Goal: Find specific page/section: Find specific page/section

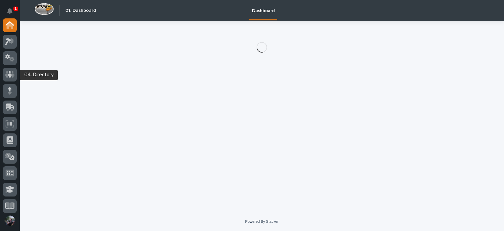
click at [3, 76] on div at bounding box center [10, 115] width 20 height 195
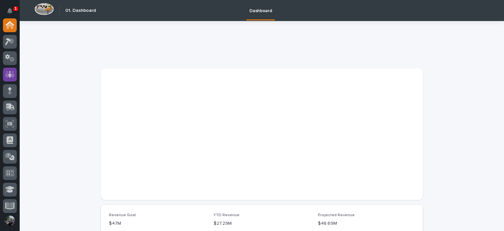
click at [10, 75] on icon at bounding box center [10, 74] width 4 height 7
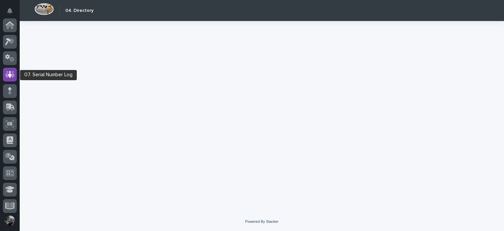
scroll to position [49, 0]
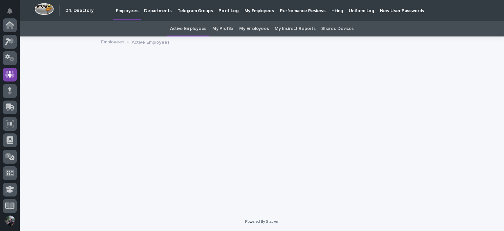
scroll to position [49, 0]
click at [234, 27] on div "My Profile" at bounding box center [222, 28] width 27 height 15
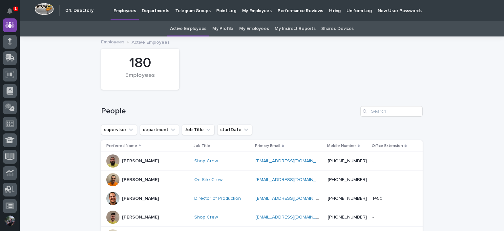
click at [217, 30] on link "My Profile" at bounding box center [222, 28] width 21 height 15
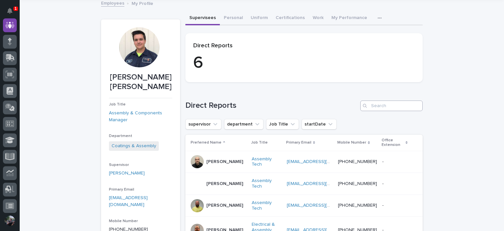
scroll to position [66, 0]
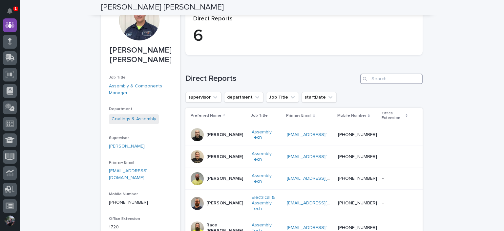
click at [384, 79] on input "Search" at bounding box center [391, 78] width 62 height 10
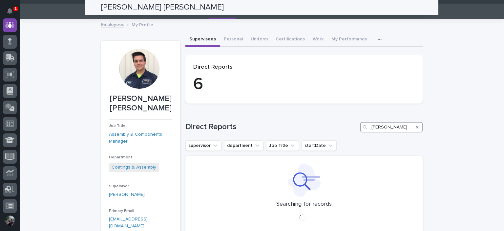
scroll to position [0, 0]
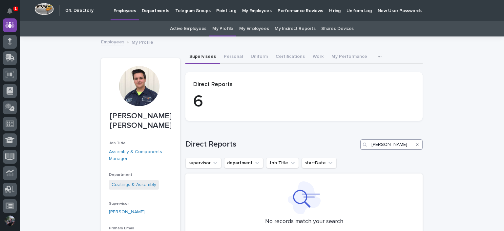
type input "[PERSON_NAME]"
click at [194, 28] on link "Active Employees" at bounding box center [188, 28] width 36 height 15
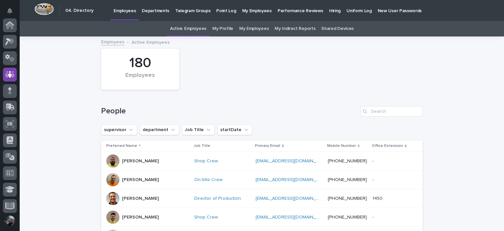
scroll to position [49, 0]
click at [396, 112] on input "Search" at bounding box center [391, 111] width 62 height 10
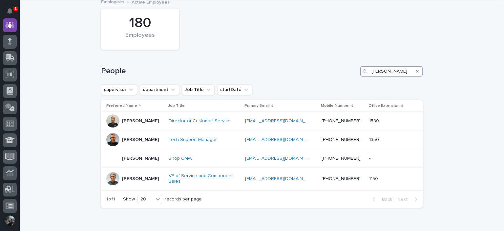
scroll to position [44, 0]
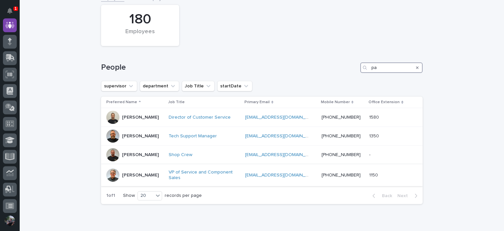
type input "p"
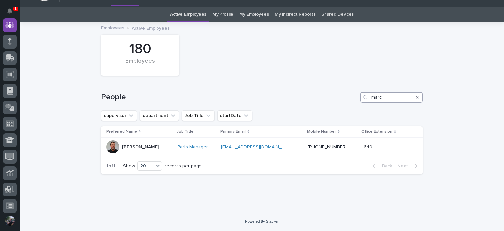
scroll to position [14, 0]
type input "marc"
